Goal: Task Accomplishment & Management: Complete application form

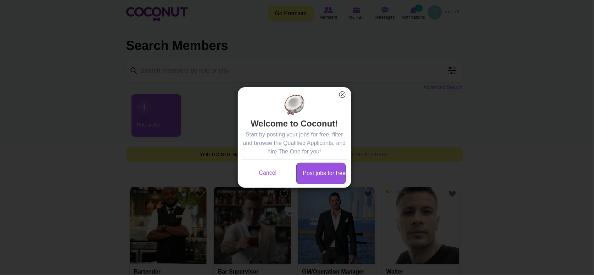
click at [328, 178] on link "Post jobs for free" at bounding box center [321, 174] width 50 height 22
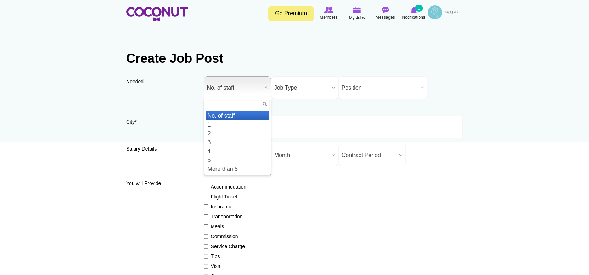
click at [259, 88] on span "No. of staff" at bounding box center [234, 88] width 55 height 23
click at [233, 126] on li "1" at bounding box center [237, 124] width 64 height 9
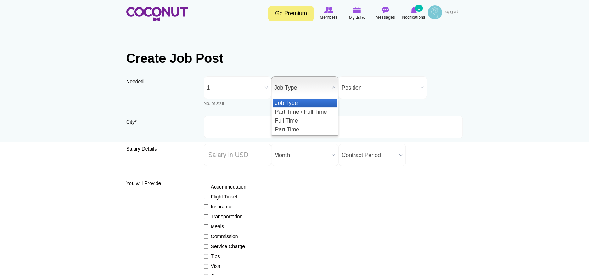
click at [319, 88] on span "Job Type" at bounding box center [301, 88] width 55 height 23
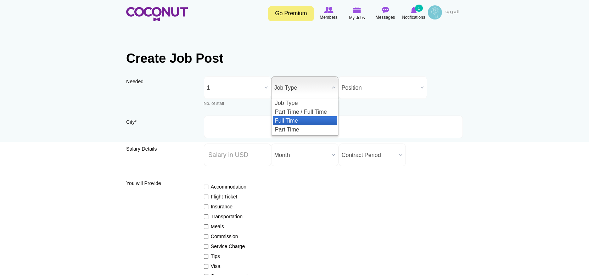
click at [308, 122] on li "Full Time" at bounding box center [305, 120] width 64 height 9
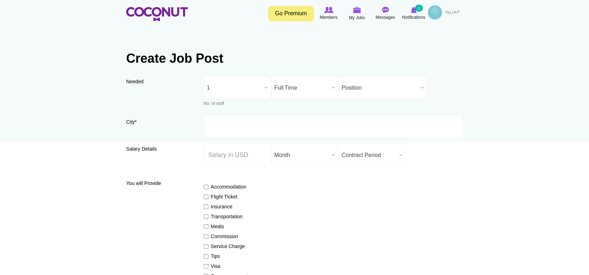
click at [373, 91] on span "Position" at bounding box center [380, 88] width 76 height 23
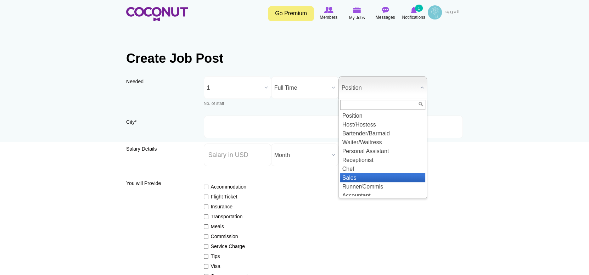
click at [362, 178] on li "Sales" at bounding box center [382, 177] width 85 height 9
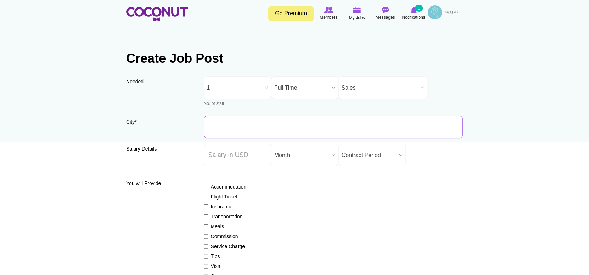
click at [232, 122] on input "City *" at bounding box center [333, 126] width 259 height 23
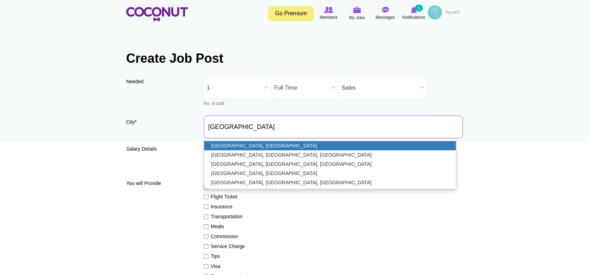
type input "Dubai, United Arab Emirates"
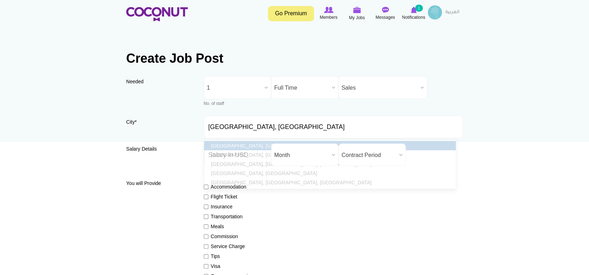
click at [269, 145] on link "Dubai, United Arab Emirates" at bounding box center [330, 145] width 252 height 9
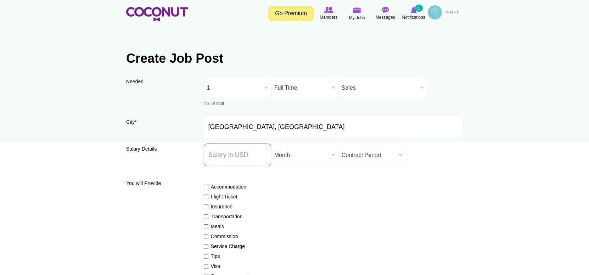
click at [265, 155] on input "Salary ($) *" at bounding box center [237, 154] width 67 height 23
type input "6000"
click at [384, 156] on span "Contract Period" at bounding box center [369, 155] width 55 height 23
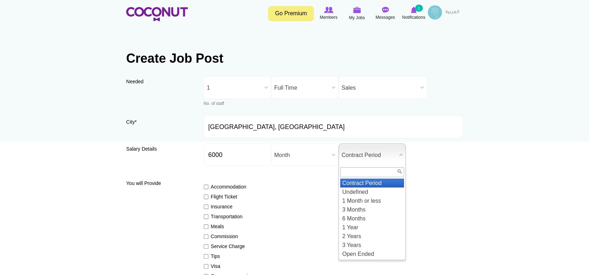
click at [460, 151] on div "Salary Details Salary ($) * 6000 Salary Period * Year Month Week Day Hour Month…" at bounding box center [294, 157] width 337 height 28
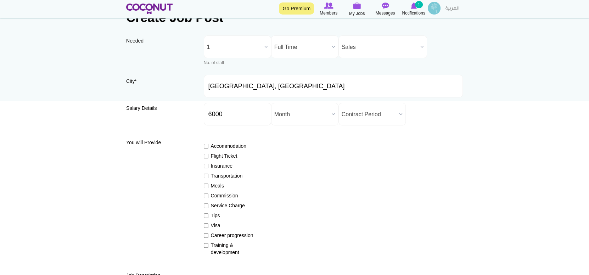
scroll to position [71, 0]
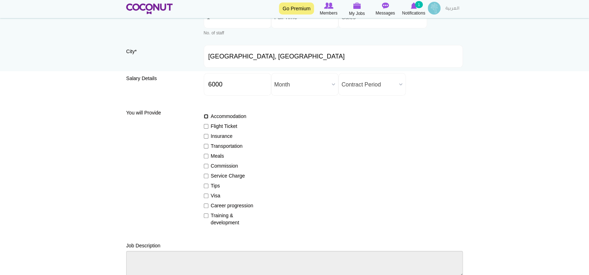
click at [205, 115] on input "Accommodation" at bounding box center [206, 116] width 5 height 5
checkbox input "true"
click at [204, 165] on input "Commission" at bounding box center [206, 166] width 5 height 5
checkbox input "true"
click at [206, 196] on input "Visa" at bounding box center [206, 195] width 5 height 5
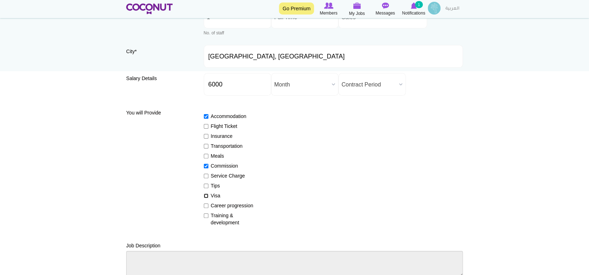
checkbox input "true"
click at [205, 186] on input "Tips" at bounding box center [206, 186] width 5 height 5
checkbox input "true"
click at [204, 205] on input "Career progression" at bounding box center [206, 205] width 5 height 5
checkbox input "true"
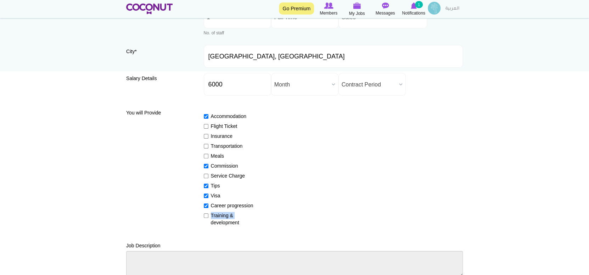
click at [206, 219] on label "Training & development" at bounding box center [230, 219] width 52 height 14
click at [205, 217] on input "Training & development" at bounding box center [206, 215] width 5 height 5
checkbox input "true"
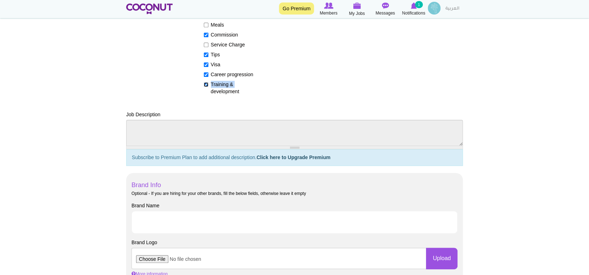
scroll to position [213, 0]
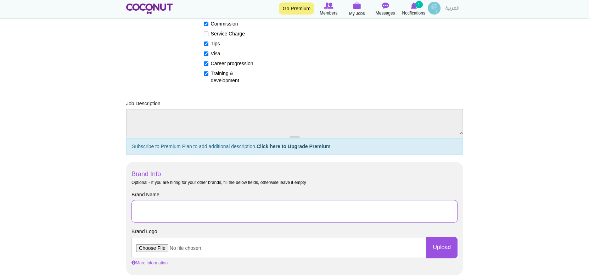
click at [219, 213] on input "Brand Name" at bounding box center [294, 211] width 326 height 23
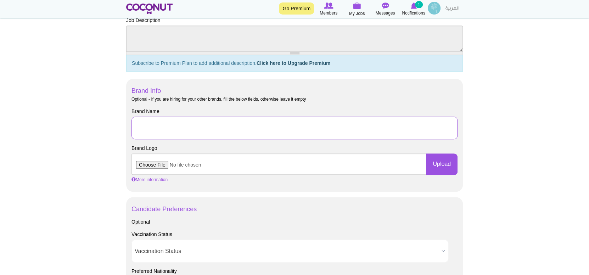
scroll to position [319, 0]
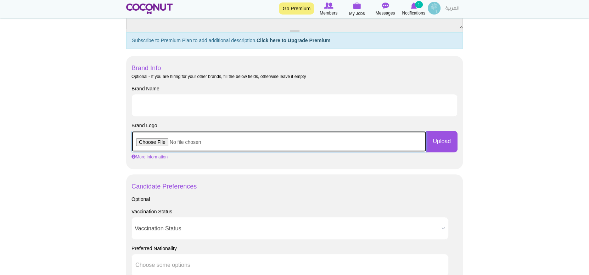
click at [171, 142] on input "file" at bounding box center [278, 141] width 295 height 21
type input "C:\fakepath\Логооо (1).png"
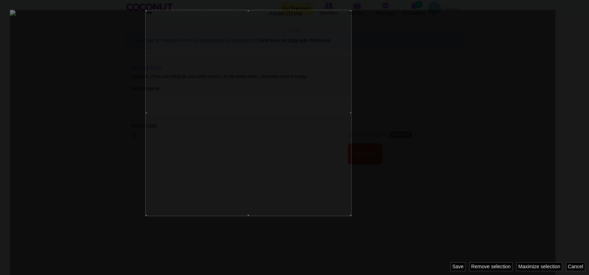
drag, startPoint x: 214, startPoint y: 79, endPoint x: 28, endPoint y: 32, distance: 192.5
click at [15, 32] on div at bounding box center [294, 137] width 589 height 275
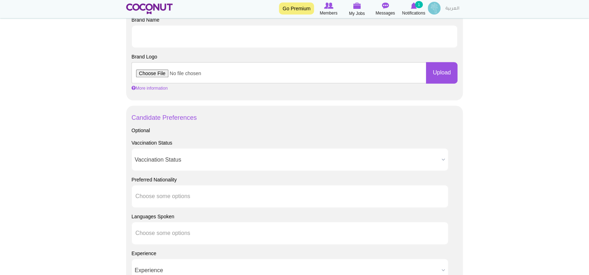
scroll to position [389, 0]
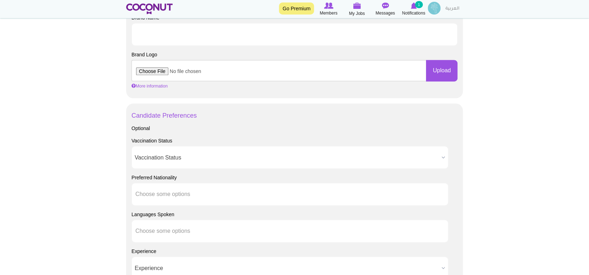
click at [182, 157] on span "Vaccination Status" at bounding box center [287, 157] width 304 height 23
drag, startPoint x: 130, startPoint y: 108, endPoint x: 218, endPoint y: 141, distance: 94.3
click at [218, 141] on div "Candidate Preferences Optional Vaccination Status Vaccination Status Required N…" at bounding box center [294, 267] width 337 height 328
copy div "Candidate Preferences Optional Vaccination Status"
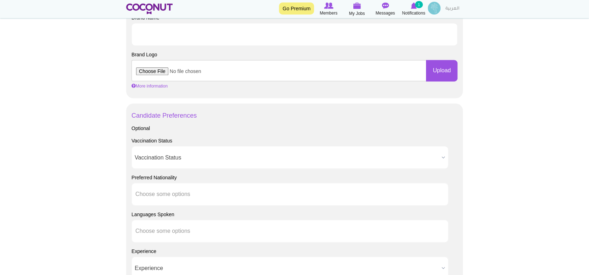
click at [246, 134] on div "Optional Vaccination Status Vaccination Status Required Not Required Vaccinatio…" at bounding box center [294, 276] width 326 height 302
click at [238, 154] on span "Vaccination Status" at bounding box center [287, 157] width 304 height 23
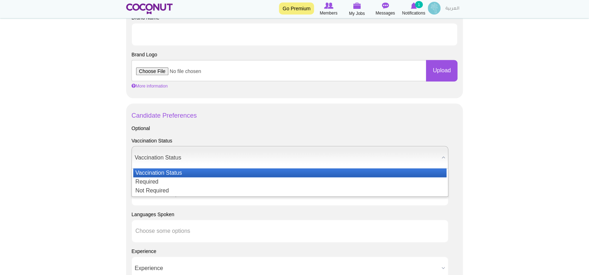
click at [381, 128] on div "Optional" at bounding box center [294, 128] width 326 height 7
click at [440, 161] on b at bounding box center [443, 157] width 9 height 22
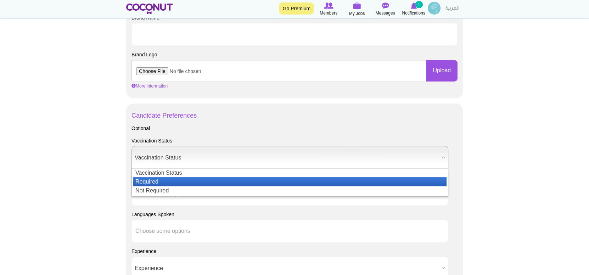
click at [427, 178] on li "Required" at bounding box center [289, 181] width 313 height 9
click at [384, 157] on span "Required" at bounding box center [287, 157] width 304 height 23
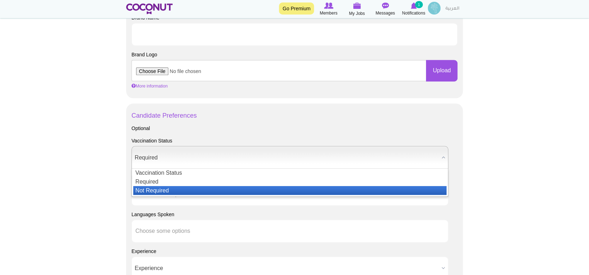
click at [374, 188] on li "Not Required" at bounding box center [289, 190] width 313 height 9
drag, startPoint x: 176, startPoint y: 159, endPoint x: 139, endPoint y: 157, distance: 37.6
click at [139, 157] on span "Not Required" at bounding box center [287, 157] width 304 height 23
click at [310, 128] on div "Optional" at bounding box center [294, 128] width 326 height 7
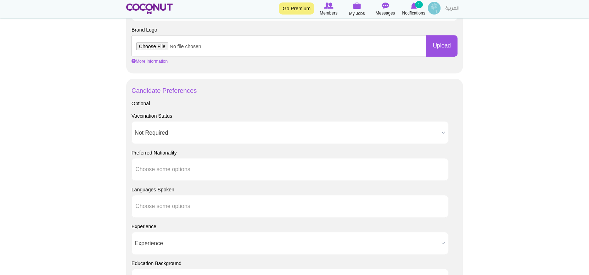
scroll to position [425, 0]
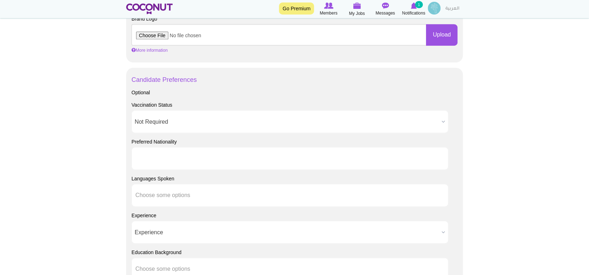
click at [210, 162] on ul at bounding box center [289, 158] width 317 height 23
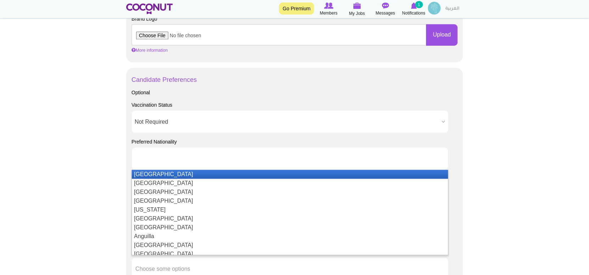
click at [210, 162] on ul at bounding box center [289, 158] width 317 height 23
click at [472, 130] on body "Toggle navigation Go Premium Members My Jobs Post a Job Messages Notifications …" at bounding box center [294, 64] width 589 height 978
type input "Choose some options"
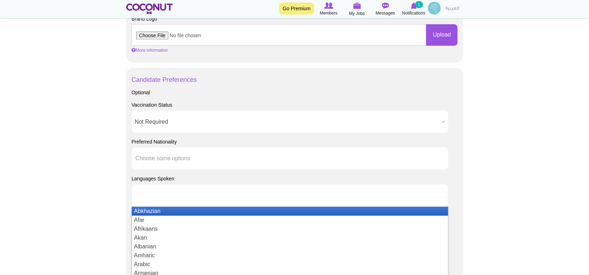
click at [192, 192] on input "text" at bounding box center [167, 195] width 64 height 6
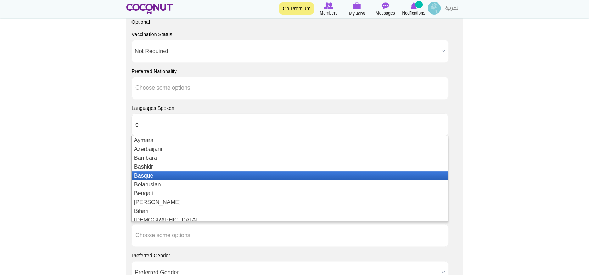
scroll to position [0, 0]
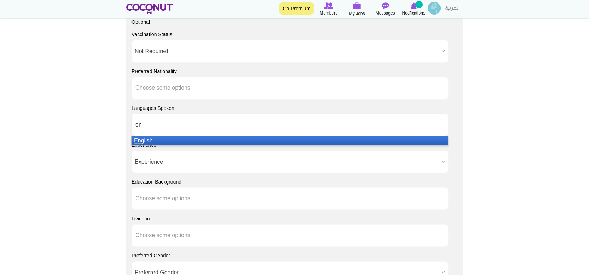
type input "en"
click at [171, 140] on li "En glish" at bounding box center [290, 140] width 316 height 9
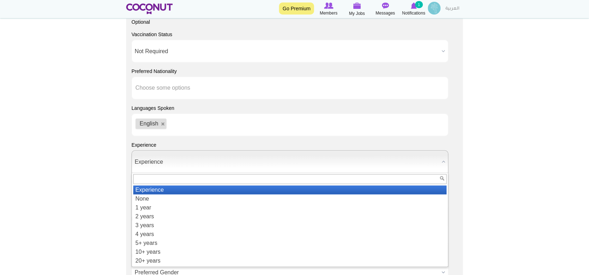
click at [153, 159] on span "Experience" at bounding box center [287, 162] width 304 height 23
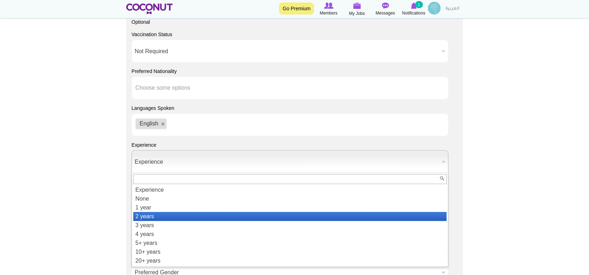
click at [179, 218] on li "2 years" at bounding box center [289, 216] width 313 height 9
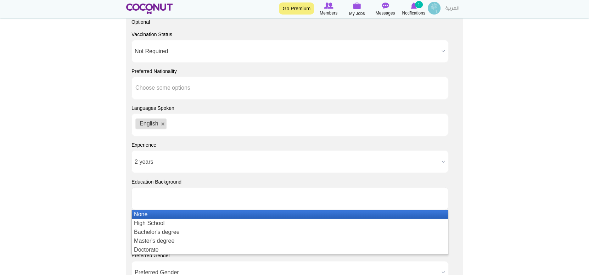
click at [187, 197] on input "text" at bounding box center [167, 198] width 64 height 6
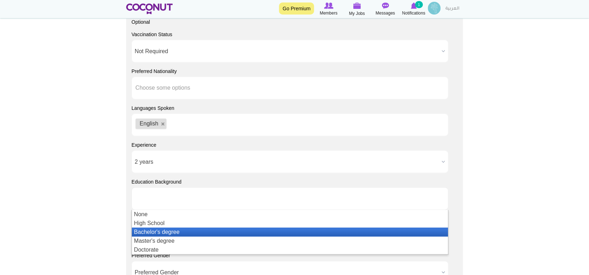
click at [195, 231] on li "Bachelor's degree" at bounding box center [290, 231] width 316 height 9
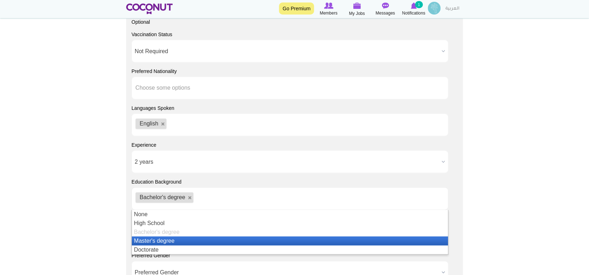
click at [299, 242] on li "Master's degree" at bounding box center [290, 240] width 316 height 9
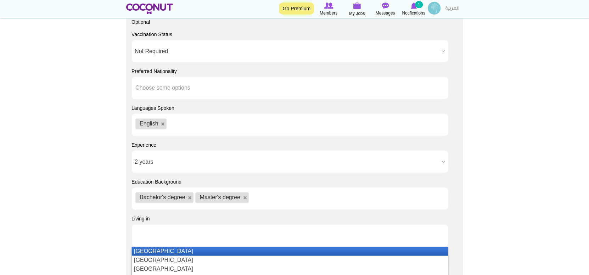
click at [233, 235] on ul at bounding box center [289, 235] width 317 height 23
type input "D"
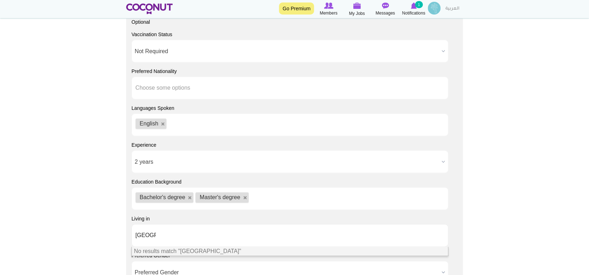
click at [197, 233] on ul "UAE" at bounding box center [289, 235] width 317 height 23
type input "Choose some options"
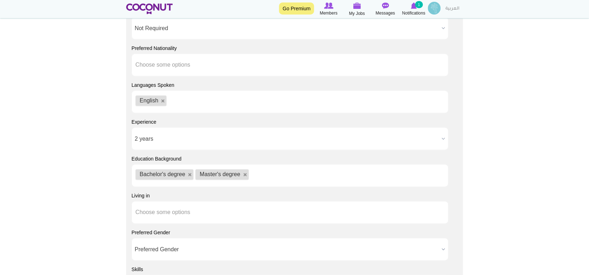
scroll to position [531, 0]
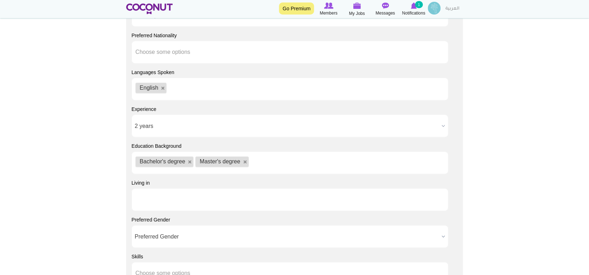
click at [278, 192] on ul at bounding box center [289, 199] width 317 height 23
type input "Choose some options"
click at [265, 203] on ul at bounding box center [289, 199] width 317 height 23
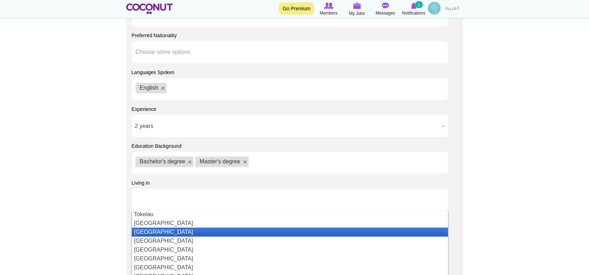
scroll to position [2056, 0]
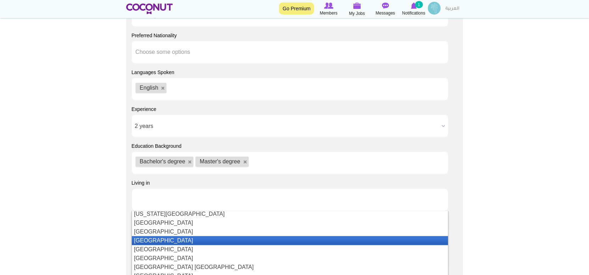
click at [265, 241] on li "[GEOGRAPHIC_DATA]" at bounding box center [290, 240] width 316 height 9
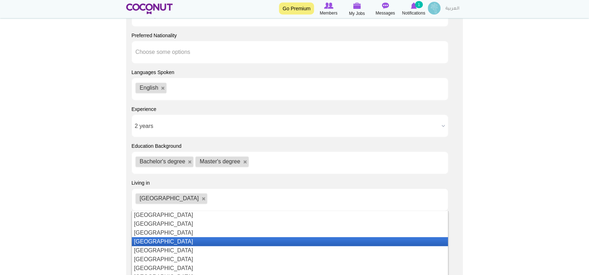
scroll to position [391, 0]
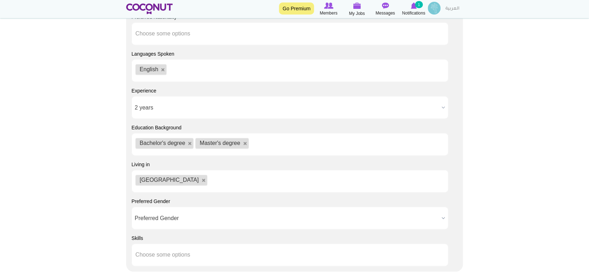
scroll to position [602, 0]
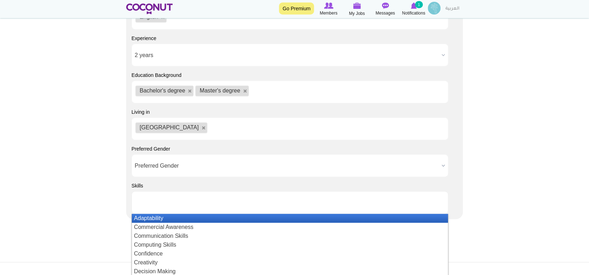
click at [214, 203] on ul at bounding box center [289, 202] width 317 height 23
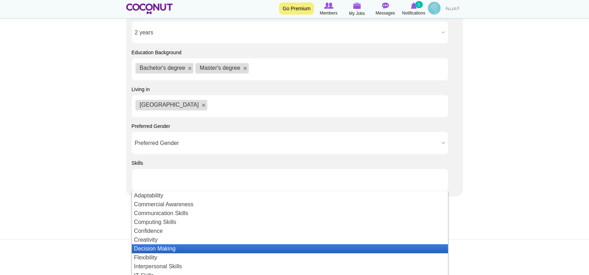
scroll to position [638, 0]
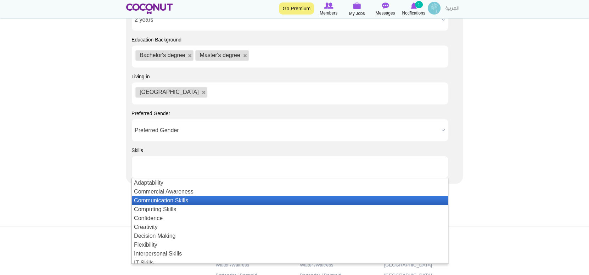
click at [225, 201] on li "Communication Skills" at bounding box center [290, 200] width 316 height 9
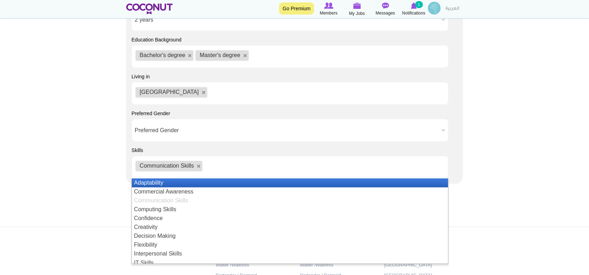
click at [208, 184] on li "Adaptability" at bounding box center [290, 182] width 316 height 9
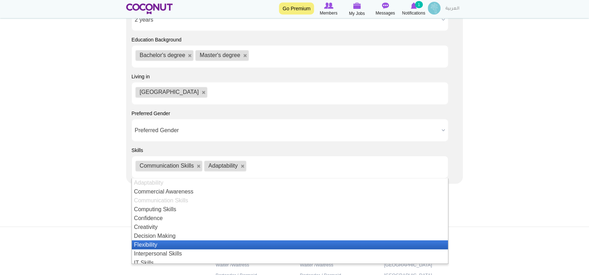
click at [221, 244] on li "Flexibility" at bounding box center [290, 244] width 316 height 9
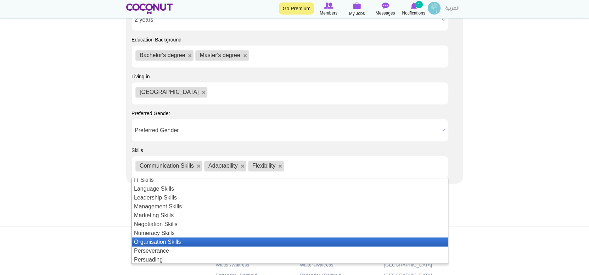
scroll to position [47, 0]
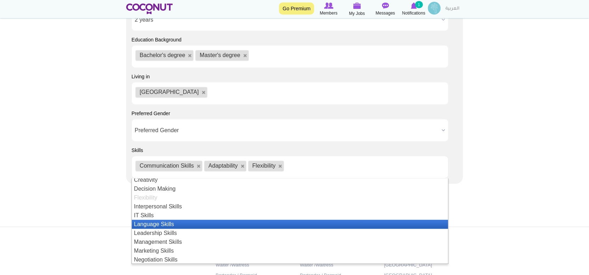
click at [213, 222] on li "Language Skills" at bounding box center [290, 224] width 316 height 9
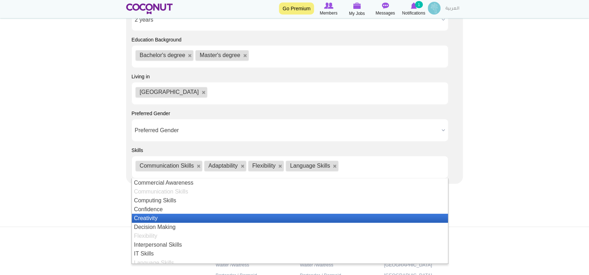
scroll to position [0, 0]
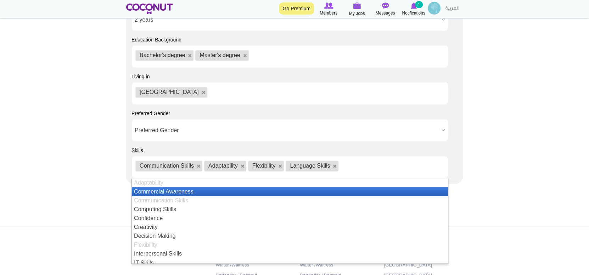
click at [215, 188] on li "Commercial Awareness" at bounding box center [290, 191] width 316 height 9
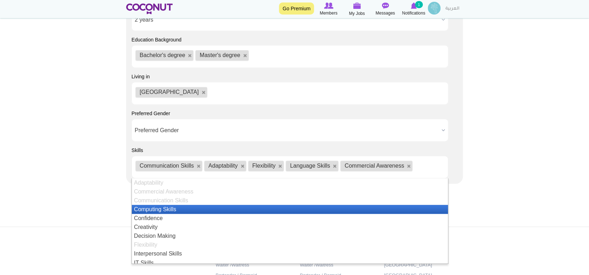
drag, startPoint x: 423, startPoint y: 166, endPoint x: 348, endPoint y: 162, distance: 75.2
click at [348, 162] on ul "Communication Skills Adaptability Flexibility Language Skills Commercial Awaren…" at bounding box center [289, 167] width 317 height 23
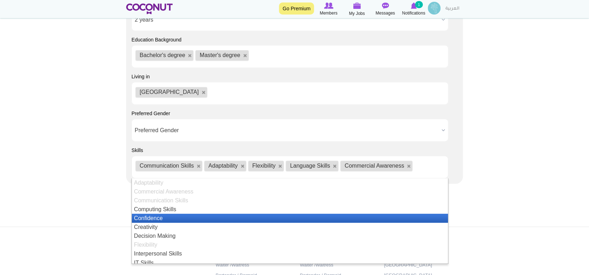
click at [179, 217] on li "Confidence" at bounding box center [290, 218] width 316 height 9
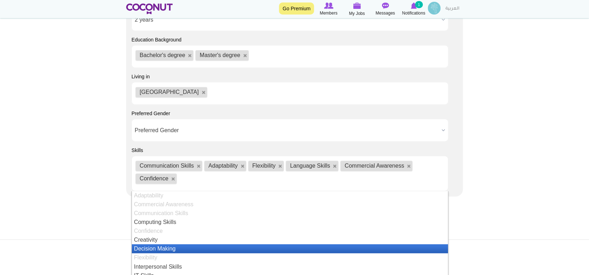
click at [183, 248] on li "Decision Making" at bounding box center [290, 248] width 316 height 9
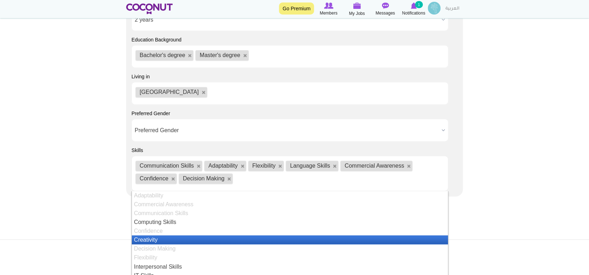
click at [181, 240] on li "Creativity" at bounding box center [290, 239] width 316 height 9
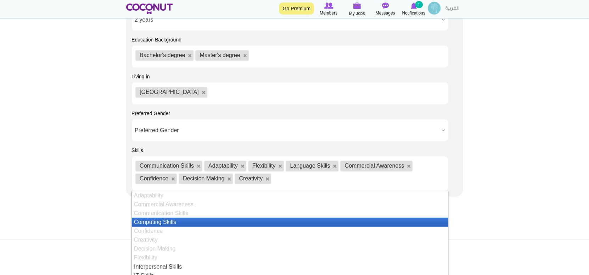
scroll to position [35, 0]
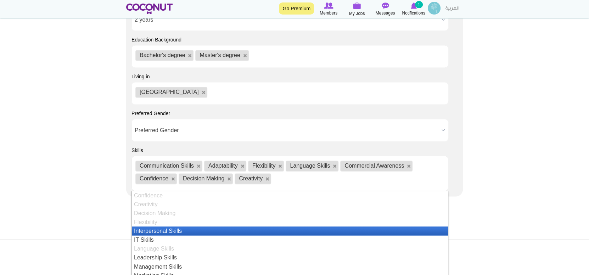
click at [192, 232] on li "Interpersonal Skills" at bounding box center [290, 230] width 316 height 9
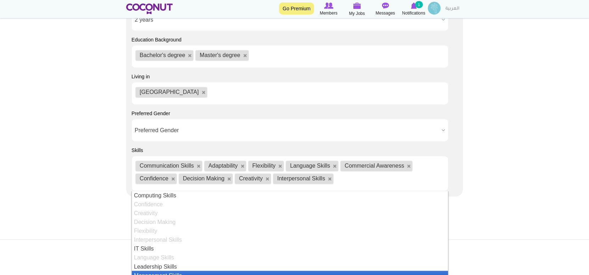
scroll to position [62, 0]
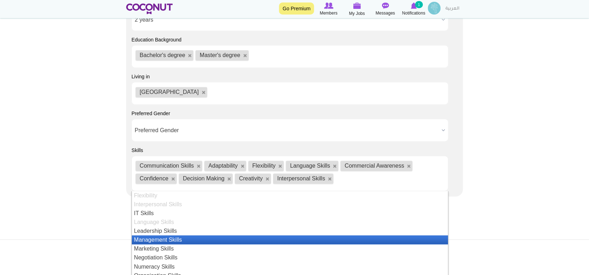
click at [218, 240] on li "Management Skills" at bounding box center [290, 239] width 316 height 9
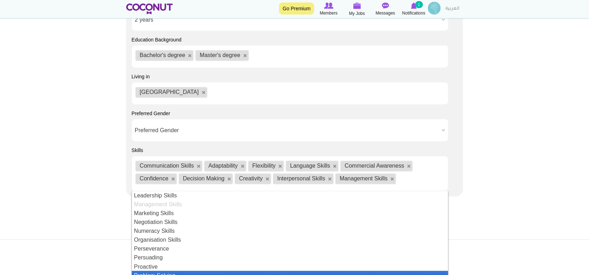
scroll to position [133, 0]
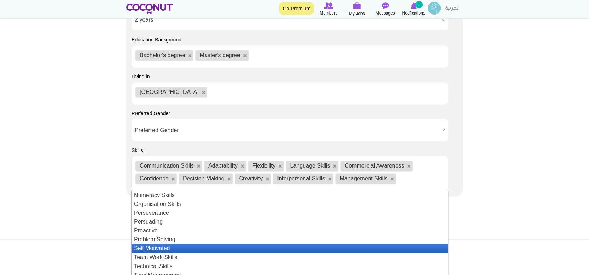
click at [238, 246] on li "Self Motivated" at bounding box center [290, 248] width 316 height 9
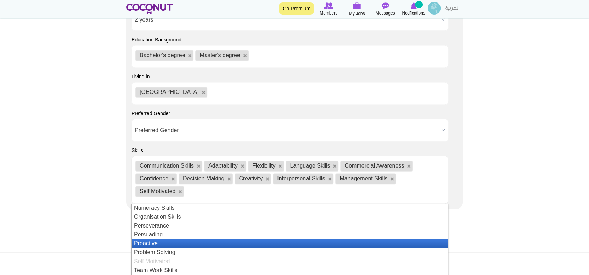
scroll to position [154, 0]
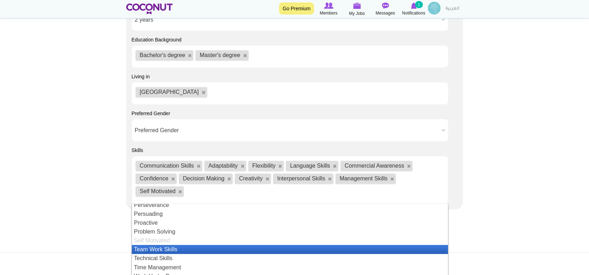
click at [238, 246] on li "Team Work Skills" at bounding box center [290, 249] width 316 height 9
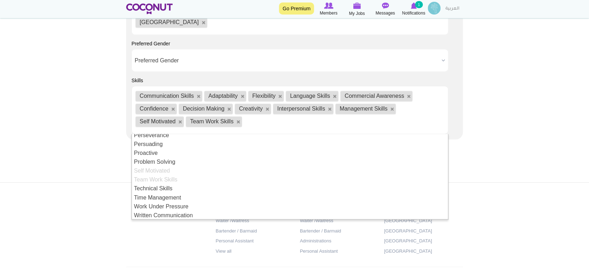
scroll to position [709, 0]
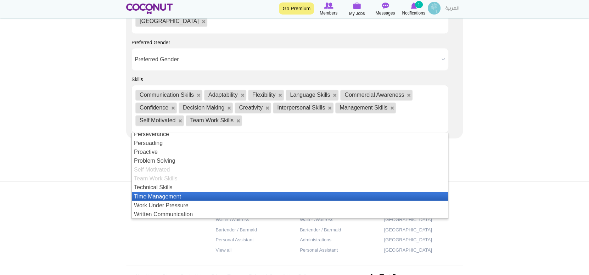
click at [362, 194] on li "Time Management" at bounding box center [290, 196] width 316 height 9
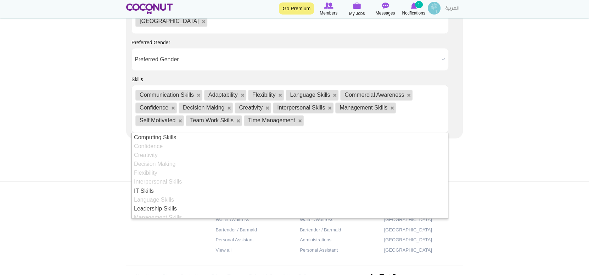
scroll to position [154, 0]
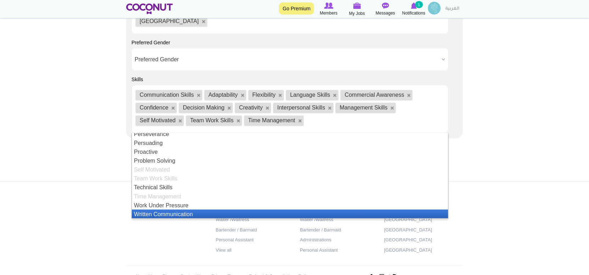
click at [152, 210] on li "Written Communication" at bounding box center [290, 213] width 316 height 9
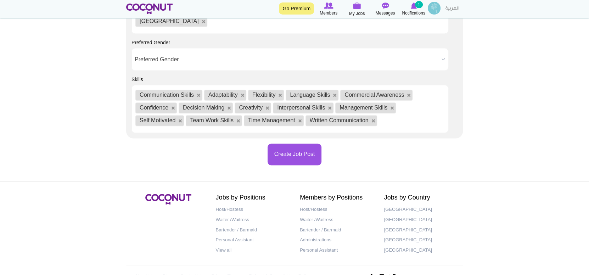
scroll to position [27, 0]
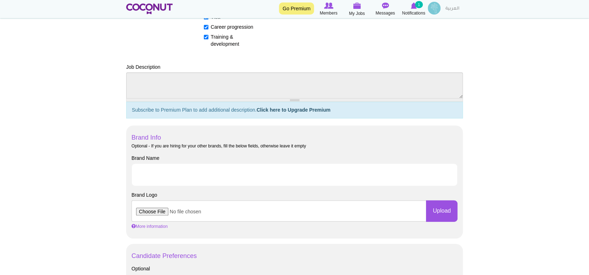
scroll to position [248, 0]
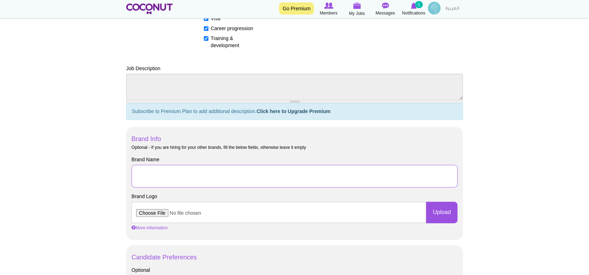
click at [231, 179] on input "Brand Name" at bounding box center [294, 176] width 326 height 23
click at [158, 176] on input "First Seelct" at bounding box center [294, 176] width 326 height 23
drag, startPoint x: 169, startPoint y: 173, endPoint x: 158, endPoint y: 176, distance: 11.8
click at [158, 176] on input "First Seelct" at bounding box center [294, 176] width 326 height 23
type input "First Select"
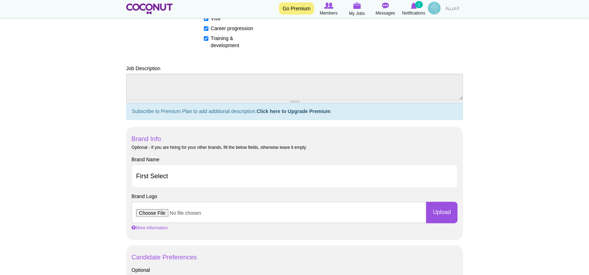
click at [522, 131] on body "Toggle navigation Go Premium Members My Jobs Post a Job Messages Notifications …" at bounding box center [294, 254] width 589 height 1004
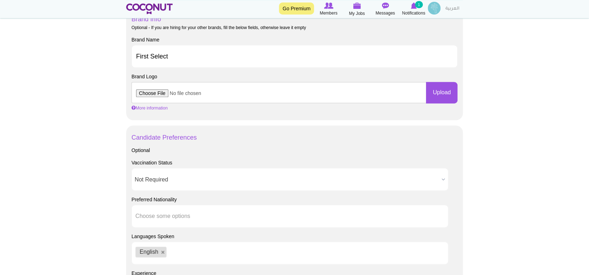
scroll to position [389, 0]
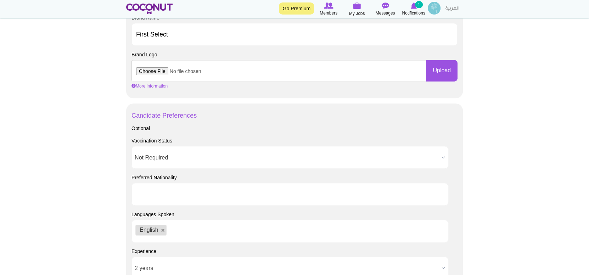
click at [331, 197] on ul at bounding box center [289, 194] width 317 height 23
type input "e"
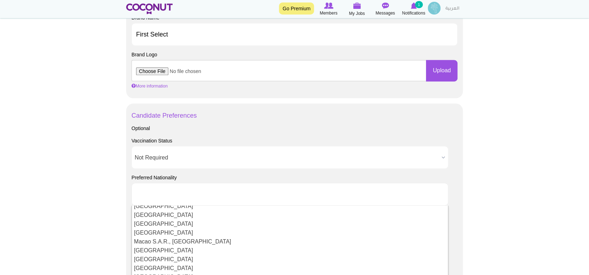
scroll to position [1244, 0]
click at [500, 171] on body "Toggle navigation Go Premium Members My Jobs Post a Job Messages Notifications …" at bounding box center [294, 113] width 589 height 1004
type input "Choose some options"
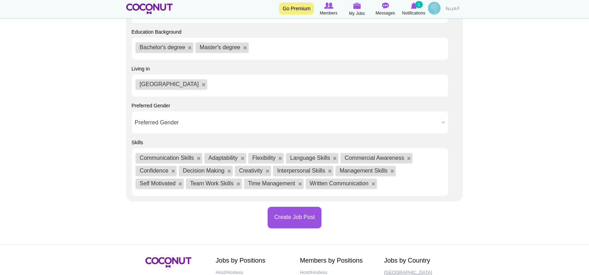
scroll to position [709, 0]
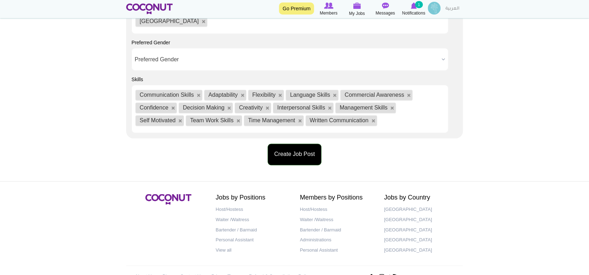
click at [298, 150] on button "Create Job Post" at bounding box center [294, 154] width 54 height 22
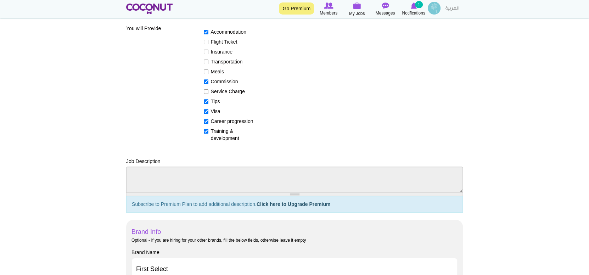
scroll to position [101, 0]
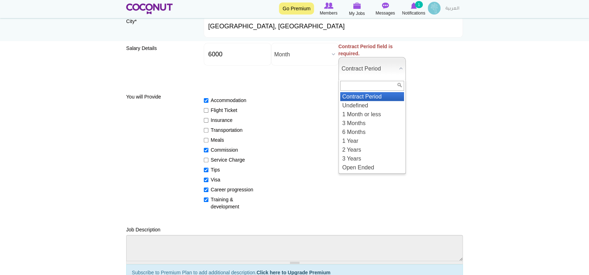
click at [385, 69] on span "Contract Period" at bounding box center [369, 68] width 55 height 23
click at [384, 102] on li "Undefined" at bounding box center [372, 105] width 64 height 9
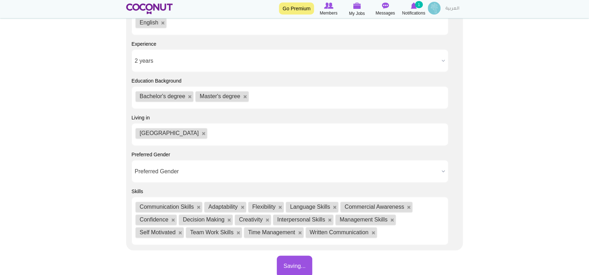
scroll to position [728, 0]
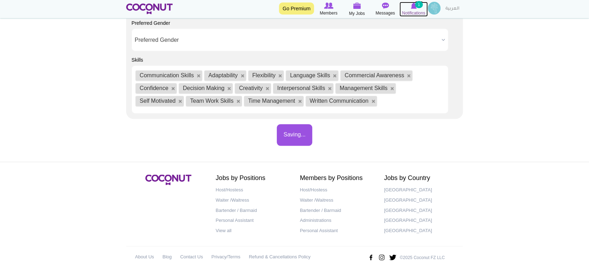
click at [408, 8] on icon at bounding box center [413, 6] width 28 height 8
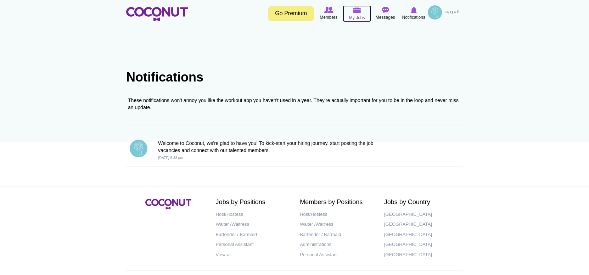
click at [359, 16] on span "My Jobs" at bounding box center [357, 17] width 16 height 7
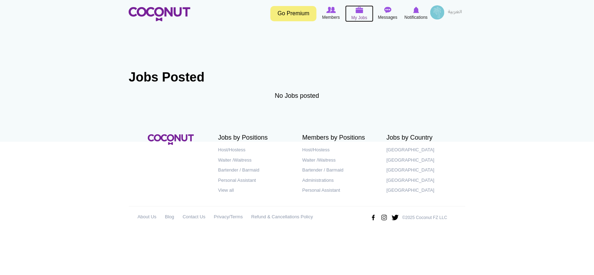
click at [358, 14] on span "My Jobs" at bounding box center [359, 17] width 16 height 7
click at [360, 14] on span "My Jobs" at bounding box center [359, 17] width 16 height 7
drag, startPoint x: 384, startPoint y: 14, endPoint x: 411, endPoint y: 14, distance: 26.9
click at [384, 14] on span "Messages" at bounding box center [387, 17] width 19 height 7
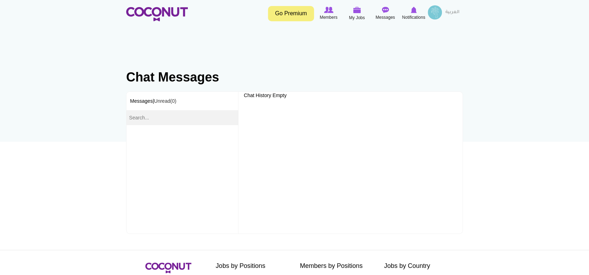
click at [434, 13] on img at bounding box center [435, 12] width 14 height 14
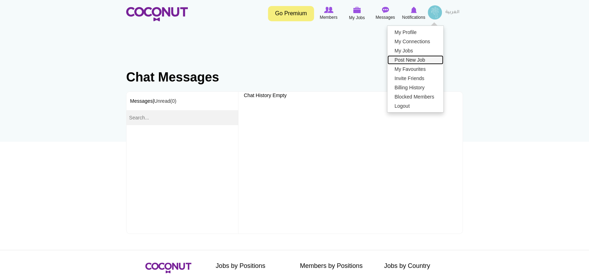
click at [411, 61] on link "Post New Job" at bounding box center [415, 59] width 56 height 9
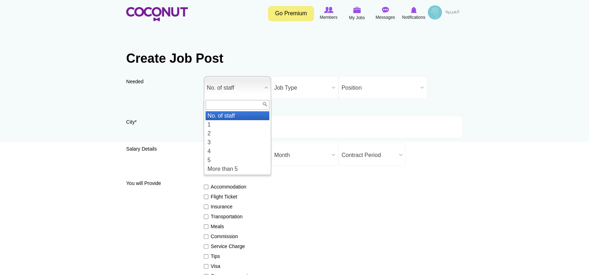
click at [248, 84] on span "No. of staff" at bounding box center [234, 88] width 55 height 23
click at [255, 122] on li "1" at bounding box center [237, 124] width 64 height 9
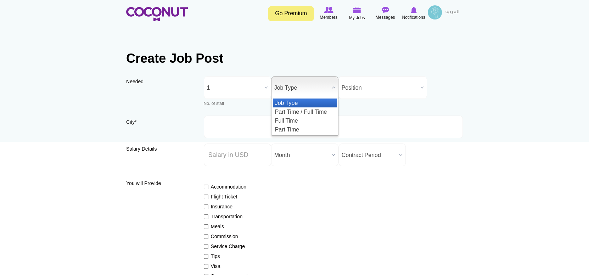
click at [308, 84] on span "Job Type" at bounding box center [301, 88] width 55 height 23
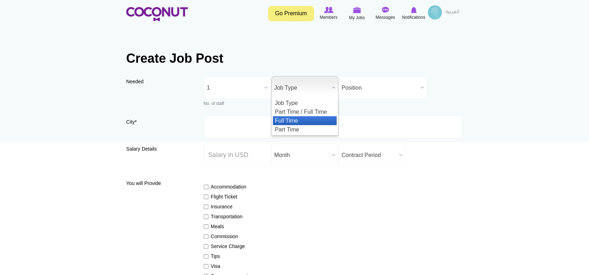
click at [310, 120] on li "Full Time" at bounding box center [305, 120] width 64 height 9
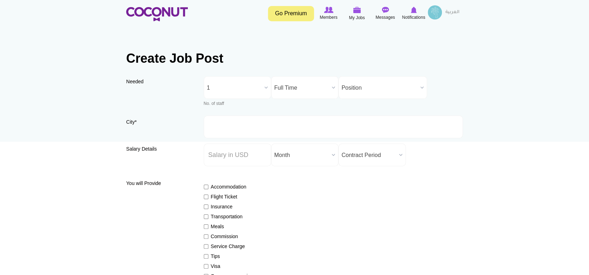
click at [360, 86] on span "Position" at bounding box center [380, 88] width 76 height 23
type input "fur"
click at [368, 83] on span "Position" at bounding box center [380, 88] width 76 height 23
type input "а"
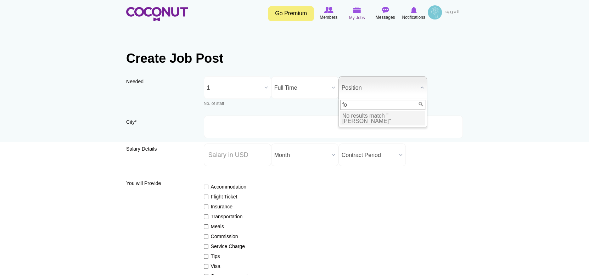
type input "f"
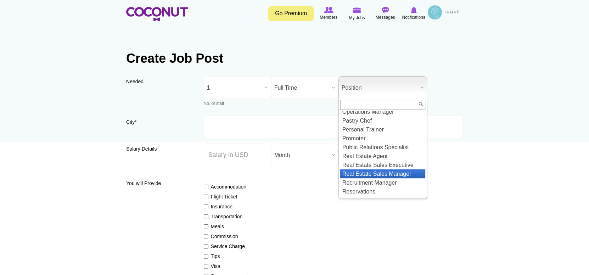
scroll to position [500, 0]
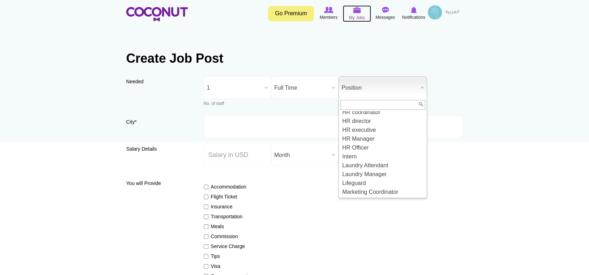
click at [359, 15] on span "My Jobs" at bounding box center [357, 17] width 16 height 7
